Goal: Transaction & Acquisition: Book appointment/travel/reservation

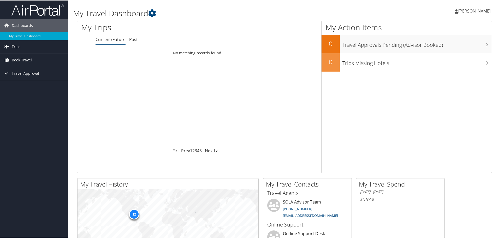
click at [14, 57] on span "Book Travel" at bounding box center [22, 59] width 20 height 13
click at [24, 77] on link "Book/Manage Online Trips" at bounding box center [34, 78] width 68 height 8
click at [21, 60] on span "Book Travel" at bounding box center [22, 59] width 20 height 13
click at [33, 79] on link "Book/Manage Online Trips" at bounding box center [34, 78] width 68 height 8
